Goal: Transaction & Acquisition: Subscribe to service/newsletter

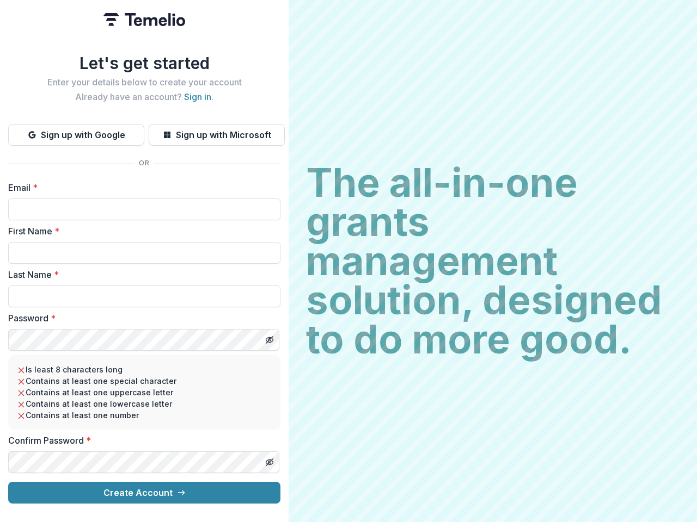
click at [348, 261] on h2 "The all-in-one grants management solution, designed to do more good." at bounding box center [492, 261] width 373 height 196
click at [76, 131] on button "Sign up with Google" at bounding box center [76, 135] width 136 height 22
click at [216, 131] on button "Sign up with Microsoft" at bounding box center [217, 135] width 136 height 22
click at [269, 337] on line "Toggle password visibility" at bounding box center [269, 340] width 7 height 7
click at [269, 459] on line "Toggle password visibility" at bounding box center [269, 462] width 7 height 7
